Goal: Task Accomplishment & Management: Manage account settings

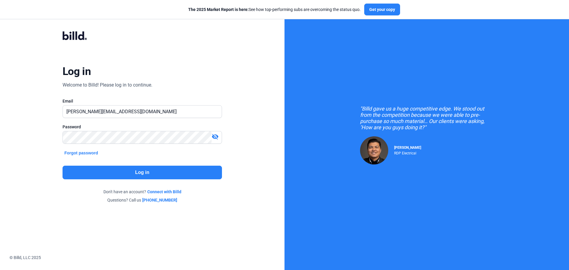
click at [129, 177] on button "Log in" at bounding box center [143, 173] width 160 height 14
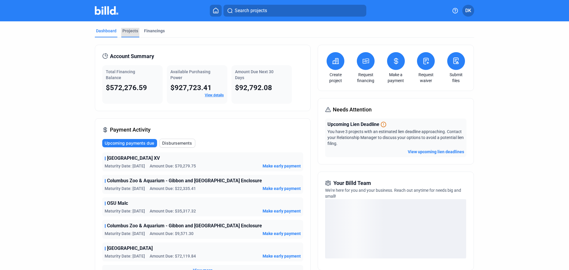
click at [130, 31] on div "Projects" at bounding box center [130, 31] width 16 height 6
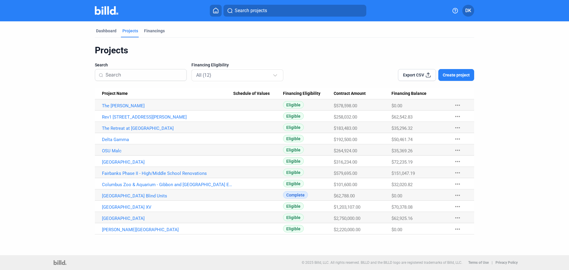
click at [127, 111] on Name "Rev1 [STREET_ADDRESS][PERSON_NAME]" at bounding box center [164, 104] width 138 height 11
click at [127, 109] on link "Rev1 [STREET_ADDRESS][PERSON_NAME]" at bounding box center [167, 105] width 131 height 5
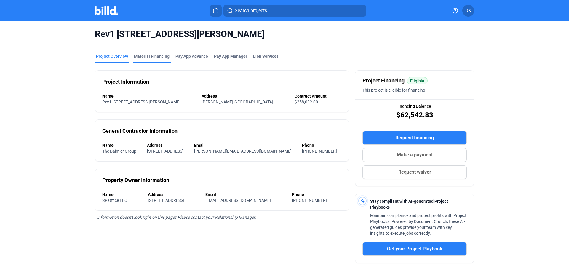
click at [142, 60] on div "Material Financing" at bounding box center [152, 57] width 38 height 9
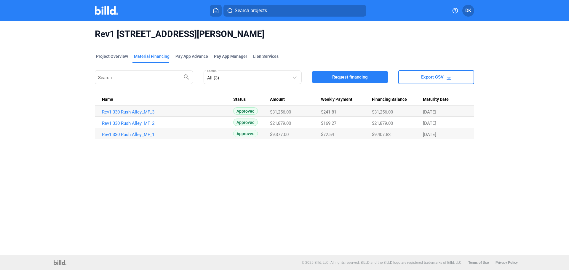
click at [126, 112] on link "Rev1 330 Rush Alley_MF_3" at bounding box center [167, 111] width 131 height 5
click at [126, 117] on td "Rev1 330 Rush Alley_MF_1" at bounding box center [164, 111] width 138 height 11
click at [126, 115] on link "Rev1 330 Rush Alley_MF_1" at bounding box center [167, 111] width 131 height 5
click at [109, 7] on img at bounding box center [106, 10] width 23 height 9
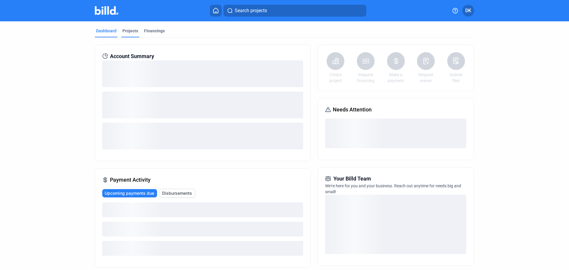
click at [135, 30] on div "Projects" at bounding box center [130, 31] width 16 height 6
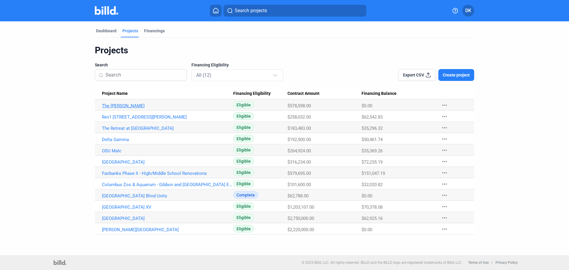
click at [121, 106] on link "The [PERSON_NAME]" at bounding box center [167, 105] width 131 height 5
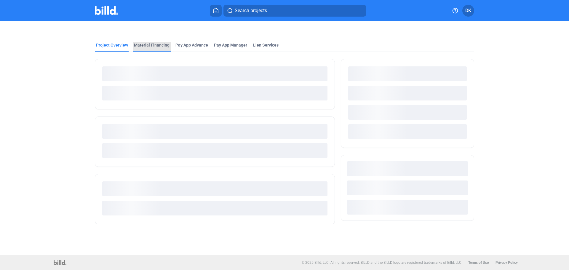
click at [151, 45] on div "Material Financing" at bounding box center [152, 45] width 36 height 6
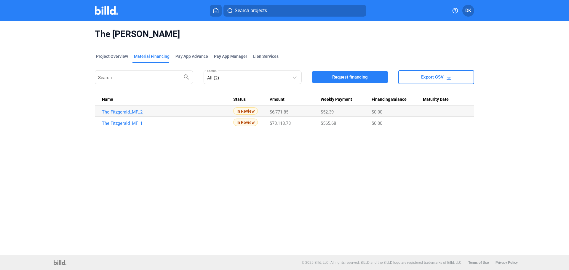
click at [101, 12] on img at bounding box center [106, 10] width 23 height 9
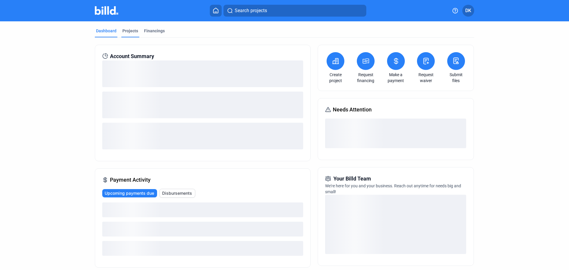
click at [132, 31] on div "Projects" at bounding box center [130, 31] width 16 height 6
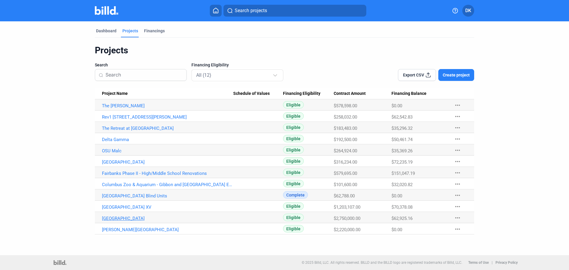
click at [116, 109] on link "[GEOGRAPHIC_DATA]" at bounding box center [167, 105] width 131 height 5
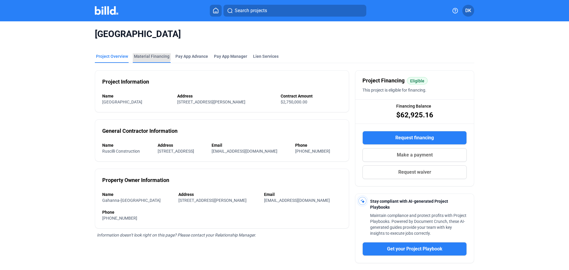
click at [148, 56] on div "Material Financing" at bounding box center [152, 56] width 36 height 6
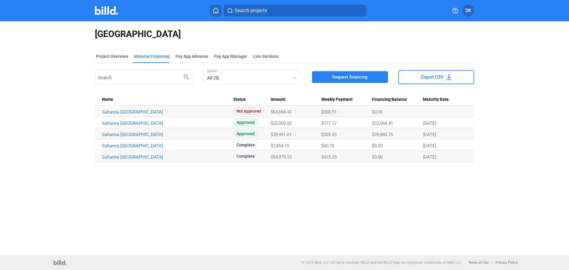
click at [102, 12] on img at bounding box center [106, 10] width 23 height 9
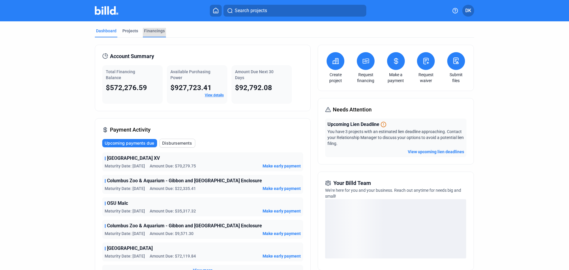
click at [154, 32] on div "Financings" at bounding box center [154, 31] width 21 height 6
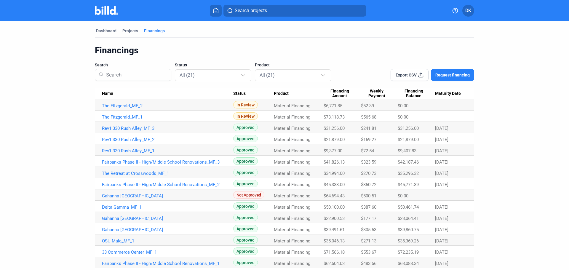
click at [446, 93] on span "Maturity Date" at bounding box center [448, 93] width 26 height 5
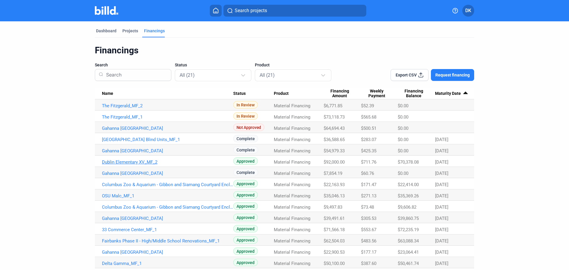
click at [115, 109] on link "Dublin Elementary XV_MF_2" at bounding box center [167, 105] width 131 height 5
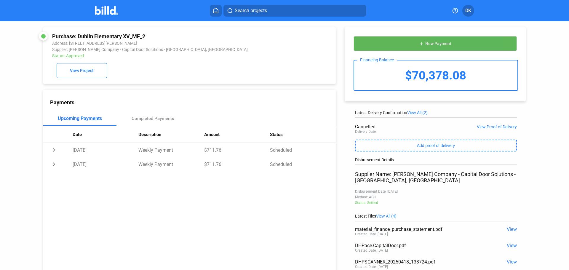
click at [443, 44] on span "New Payment" at bounding box center [438, 44] width 26 height 5
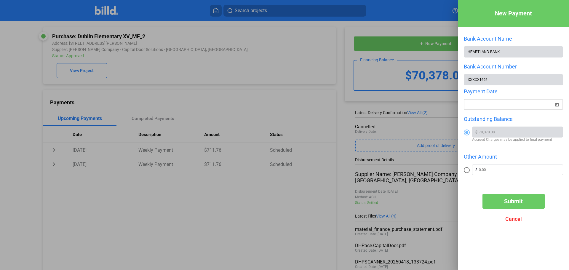
click at [557, 107] on span "Open calendar" at bounding box center [557, 101] width 14 height 14
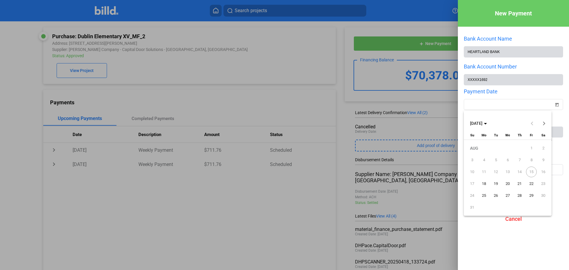
click at [484, 183] on span "18" at bounding box center [484, 183] width 11 height 11
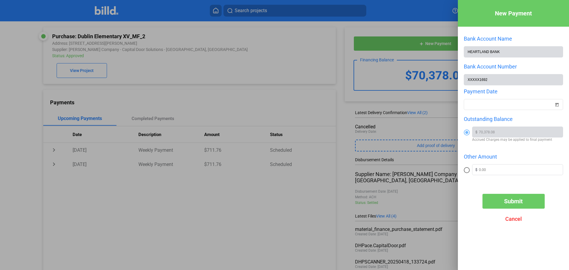
click at [514, 202] on span "Submit" at bounding box center [513, 201] width 19 height 7
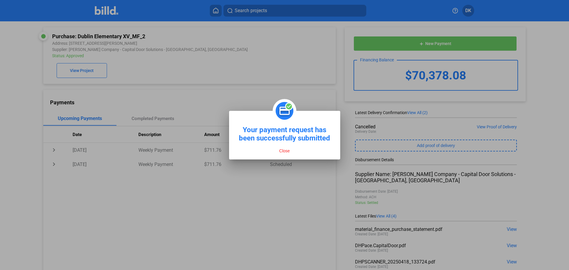
click at [283, 149] on button "Close" at bounding box center [285, 150] width 14 height 5
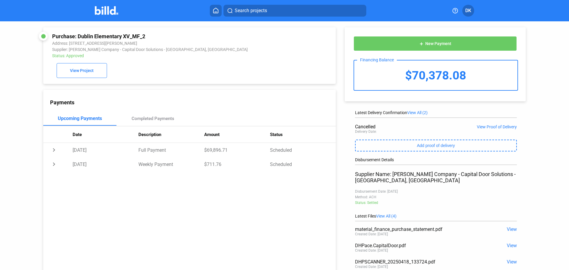
click at [103, 17] on mat-toolbar "Search projects DK" at bounding box center [284, 10] width 569 height 21
click at [106, 11] on img at bounding box center [106, 10] width 23 height 9
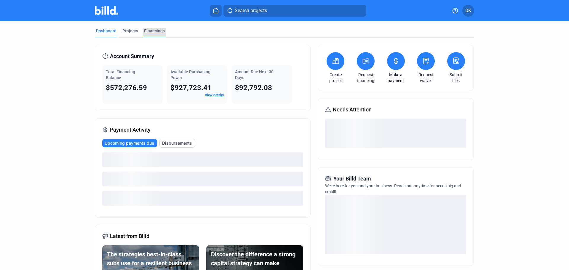
click at [152, 32] on div "Financings" at bounding box center [154, 31] width 21 height 6
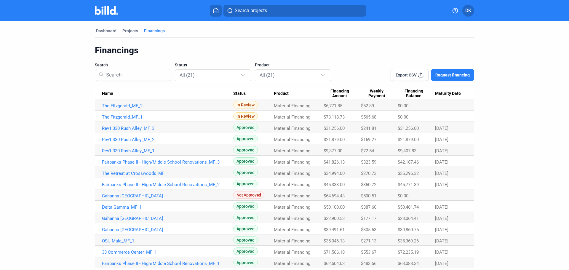
click at [451, 98] on Date "Maturity Date" at bounding box center [454, 93] width 39 height 11
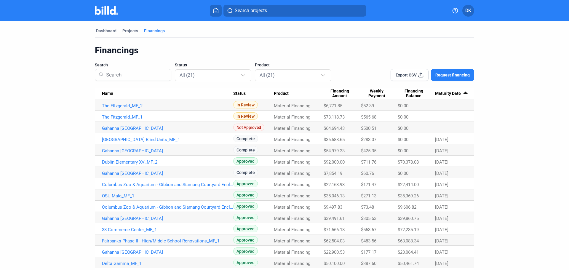
click at [450, 96] on span "Maturity Date" at bounding box center [448, 93] width 26 height 5
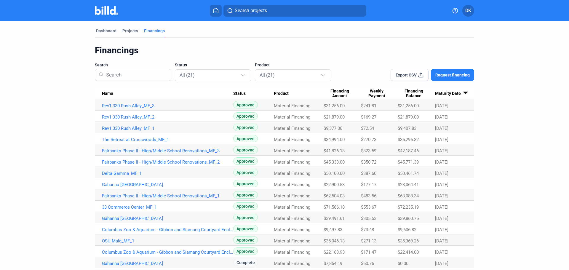
click at [450, 94] on span "Maturity Date" at bounding box center [448, 93] width 26 height 5
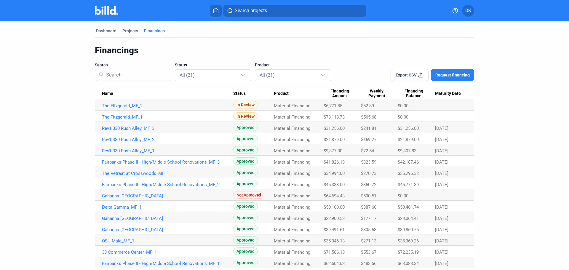
click at [453, 87] on div "Financings Search Status All (21) Product All (21) Export CSV Request financing…" at bounding box center [284, 190] width 379 height 291
click at [450, 93] on span "Maturity Date" at bounding box center [448, 93] width 26 height 5
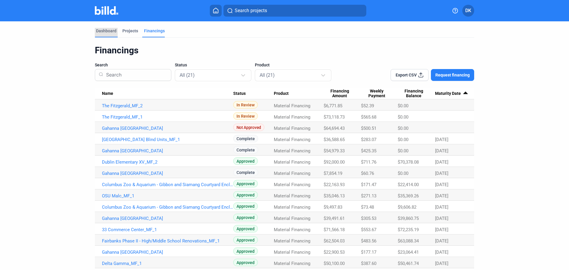
click at [116, 31] on div "Dashboard" at bounding box center [106, 32] width 23 height 9
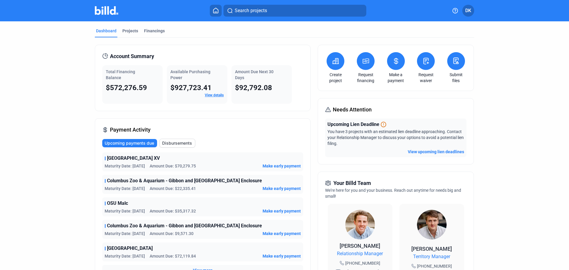
click at [358, 66] on button at bounding box center [366, 61] width 18 height 18
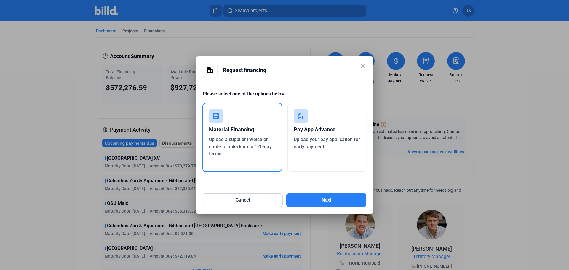
click at [368, 63] on mat-dialog-container "close Request financing Please select one of the options below. Material Financ…" at bounding box center [285, 135] width 178 height 158
click at [362, 66] on mat-icon "close" at bounding box center [362, 66] width 7 height 7
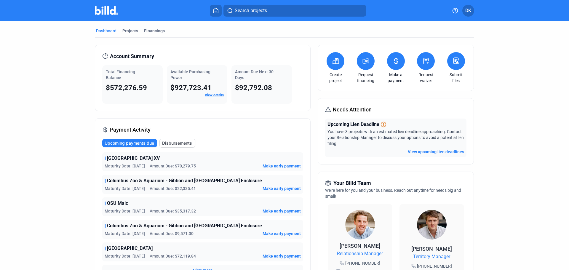
click at [392, 73] on link "Make a payment" at bounding box center [396, 78] width 21 height 12
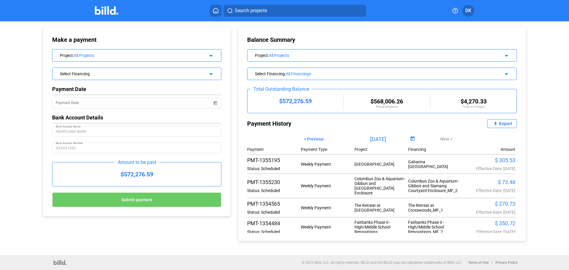
click at [105, 11] on img at bounding box center [106, 10] width 23 height 9
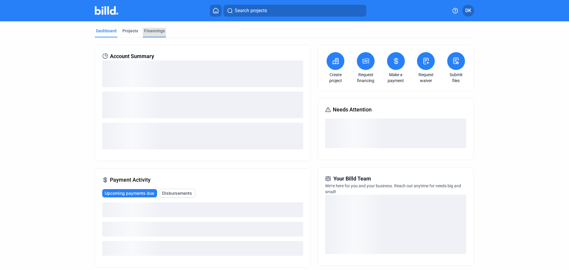
click at [157, 33] on div "Financings" at bounding box center [154, 31] width 21 height 6
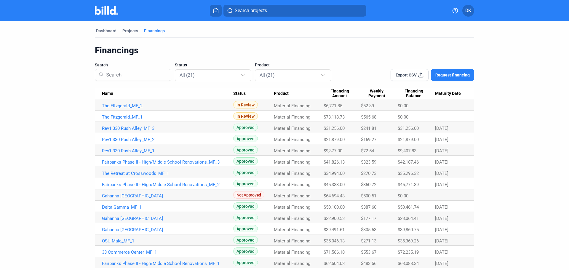
click at [441, 90] on Date "Maturity Date" at bounding box center [454, 93] width 39 height 11
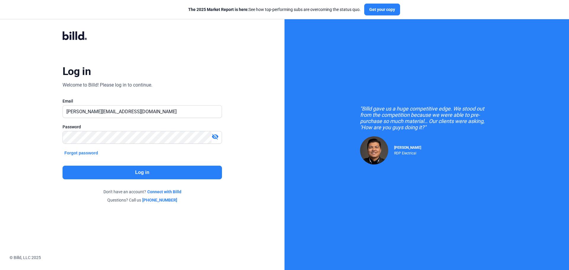
click at [139, 173] on button "Log in" at bounding box center [143, 173] width 160 height 14
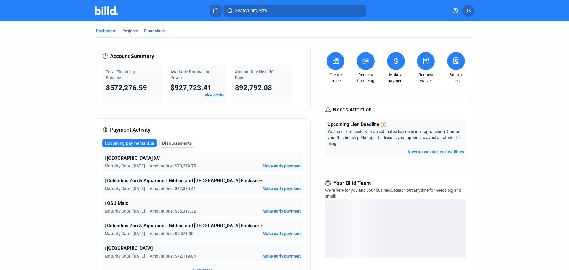
click at [152, 34] on div "Financings" at bounding box center [154, 32] width 23 height 9
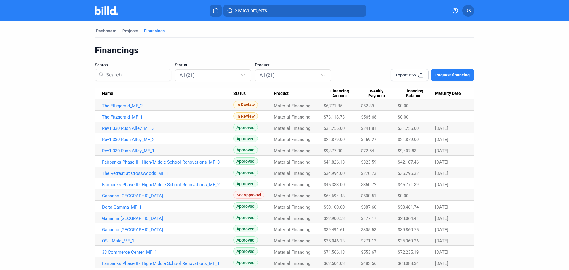
click at [447, 95] on span "Maturity Date" at bounding box center [448, 93] width 26 height 5
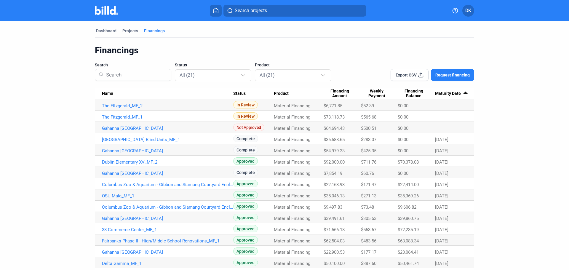
click at [98, 97] on th "Name" at bounding box center [164, 93] width 138 height 11
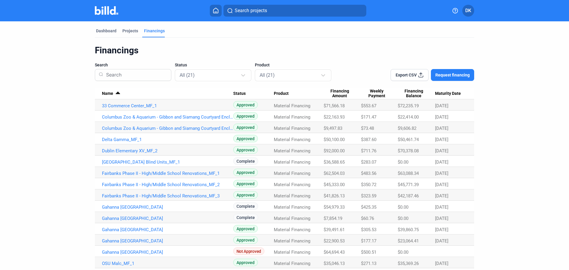
click at [115, 92] on div at bounding box center [117, 92] width 4 height 1
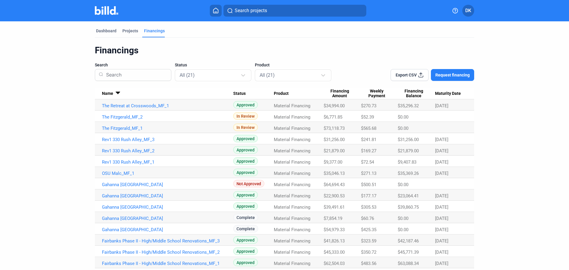
click at [433, 95] on div at bounding box center [434, 94] width 4 height 4
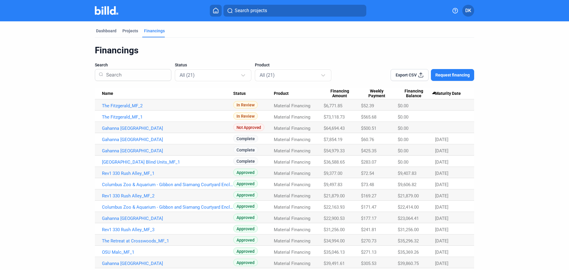
click at [443, 93] on span "Maturity Date" at bounding box center [448, 93] width 26 height 5
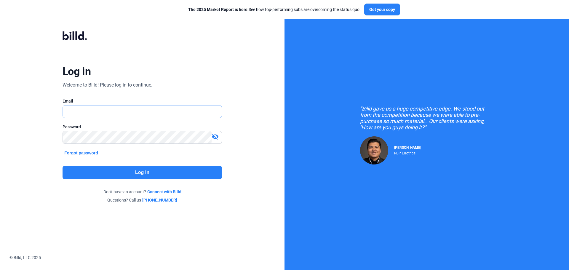
type input "[PERSON_NAME][EMAIL_ADDRESS][DOMAIN_NAME]"
click at [142, 172] on button "Log in" at bounding box center [143, 173] width 160 height 14
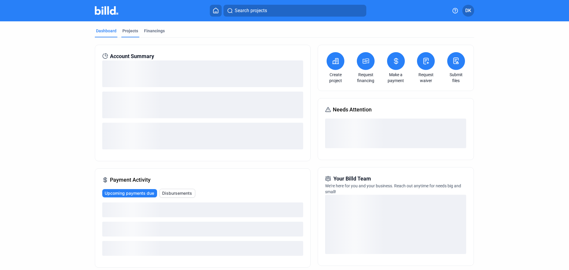
drag, startPoint x: 133, startPoint y: 25, endPoint x: 131, endPoint y: 28, distance: 3.6
click at [133, 25] on mat-tab-group "Dashboard Projects Financings Account Summary Payment Activity Upcoming payment…" at bounding box center [284, 206] width 379 height 370
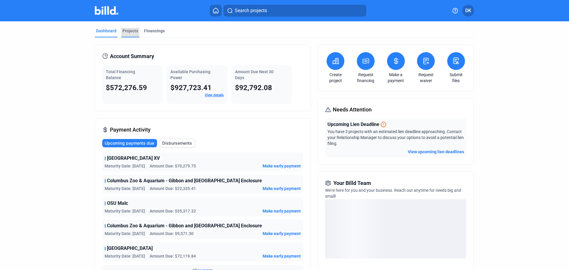
click at [131, 28] on div "Projects" at bounding box center [130, 31] width 16 height 6
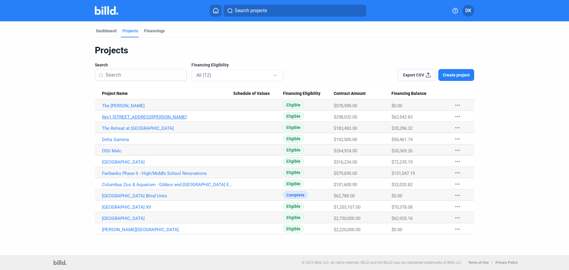
click at [113, 109] on link "Rev1 [STREET_ADDRESS][PERSON_NAME]" at bounding box center [167, 105] width 131 height 5
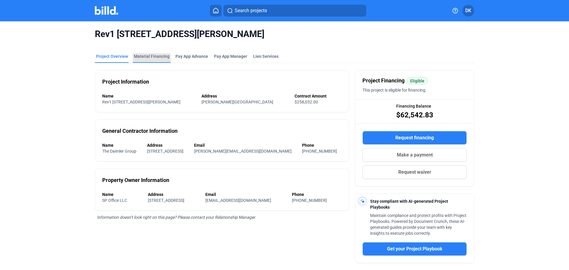
click at [155, 58] on div "Material Financing" at bounding box center [152, 56] width 36 height 6
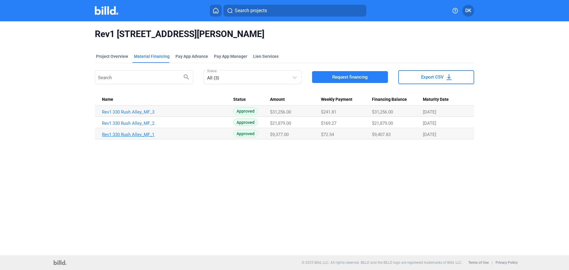
click at [137, 115] on link "Rev1 330 Rush Alley_MF_1" at bounding box center [167, 111] width 131 height 5
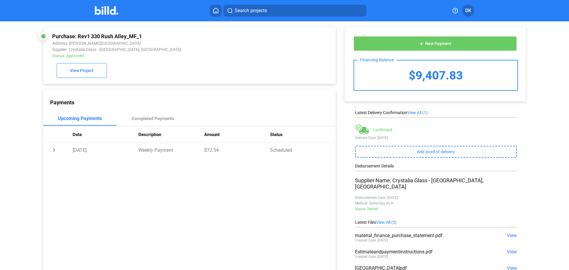
click at [422, 112] on span "View All (1)" at bounding box center [417, 112] width 20 height 5
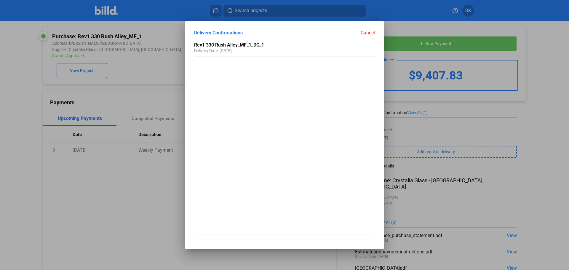
click at [368, 31] on div "Cancel" at bounding box center [330, 33] width 90 height 6
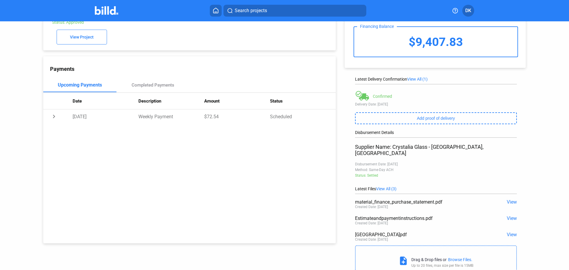
scroll to position [52, 0]
